Goal: Information Seeking & Learning: Learn about a topic

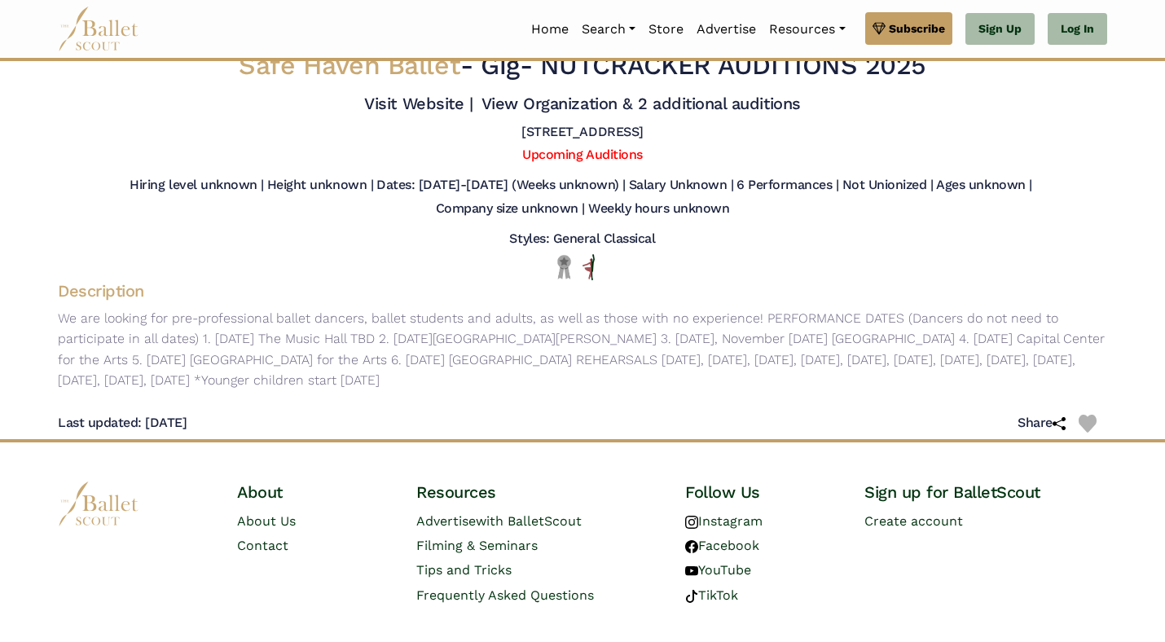
scroll to position [20, 0]
click at [541, 152] on link "Upcoming Auditions" at bounding box center [582, 153] width 120 height 15
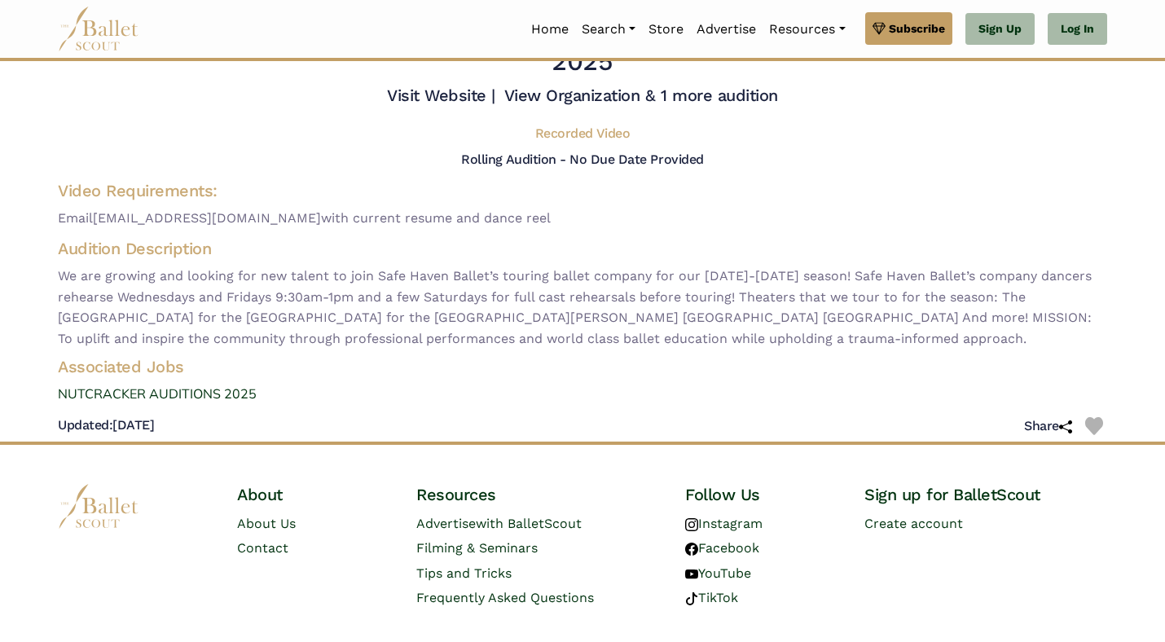
scroll to position [58, 0]
click at [180, 389] on link "NUTCRACKER AUDITIONS 2025" at bounding box center [582, 393] width 1075 height 21
